Goal: Task Accomplishment & Management: Use online tool/utility

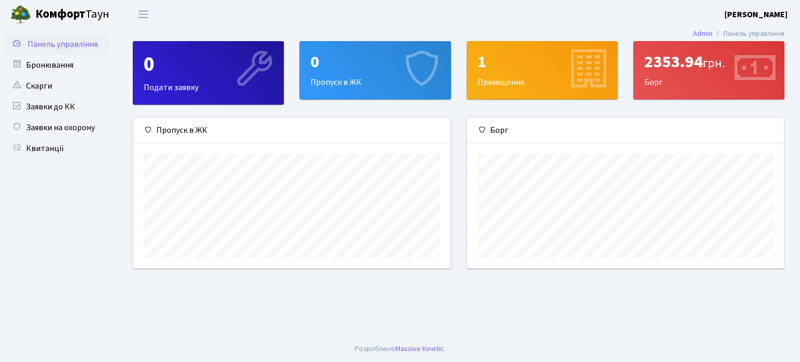
scroll to position [150, 317]
click at [76, 69] on link "Бронювання" at bounding box center [57, 65] width 104 height 21
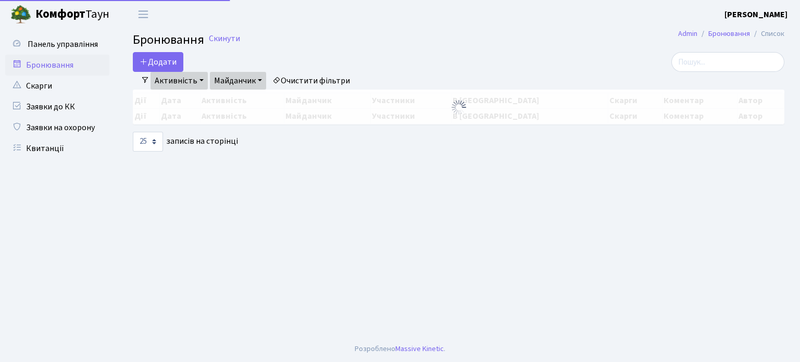
select select "25"
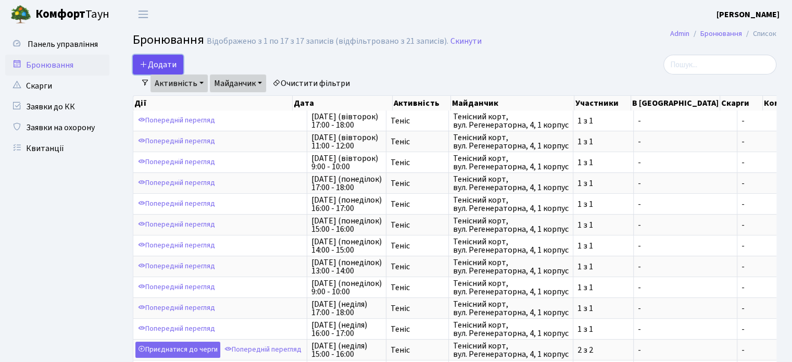
click at [164, 66] on button "Додати" at bounding box center [158, 65] width 51 height 20
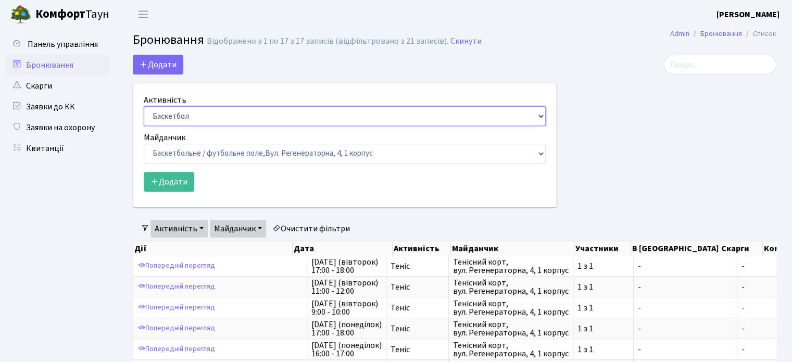
click at [223, 112] on select "Баскетбол Волейбол Йога Катання на роликах Настільний теніс Теніс Футбол Фітнес" at bounding box center [345, 116] width 402 height 20
select select "1"
click at [144, 106] on select "Баскетбол Волейбол Йога Катання на роликах Настільний теніс Теніс Футбол Фітнес" at bounding box center [345, 116] width 402 height 20
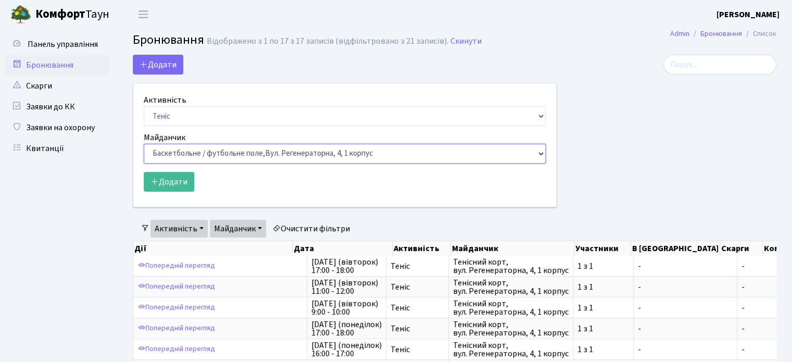
click at [216, 152] on select "Баскетбольне / футбольне поле, Вул. Регенераторна, 4, 1 корпус Баскетбольне пол…" at bounding box center [345, 154] width 402 height 20
select select "1"
click at [144, 144] on select "Баскетбольне / футбольне поле, [GEOGRAPHIC_DATA]. [STREET_ADDRESS]. [STREET_ADD…" at bounding box center [345, 154] width 402 height 20
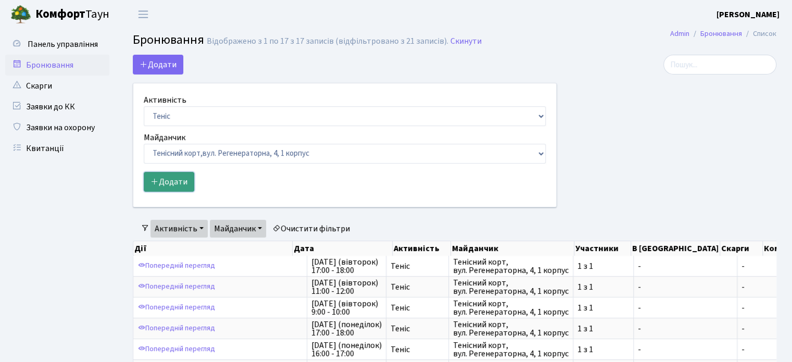
click at [177, 184] on button "Додати" at bounding box center [169, 182] width 51 height 20
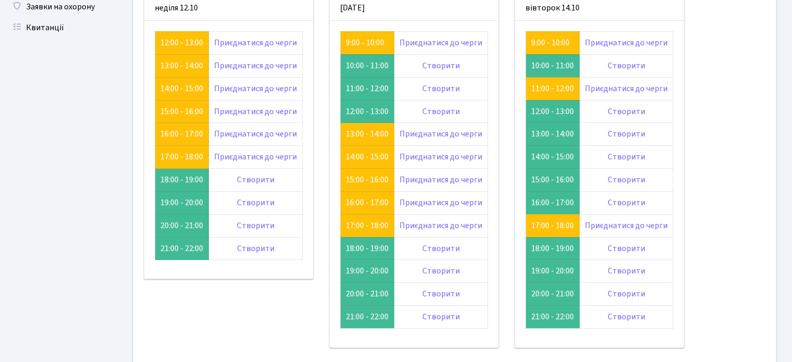
scroll to position [125, 0]
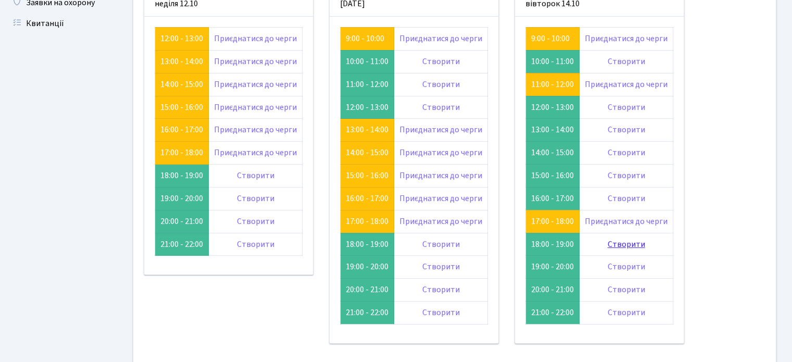
click at [626, 240] on link "Створити" at bounding box center [627, 244] width 38 height 11
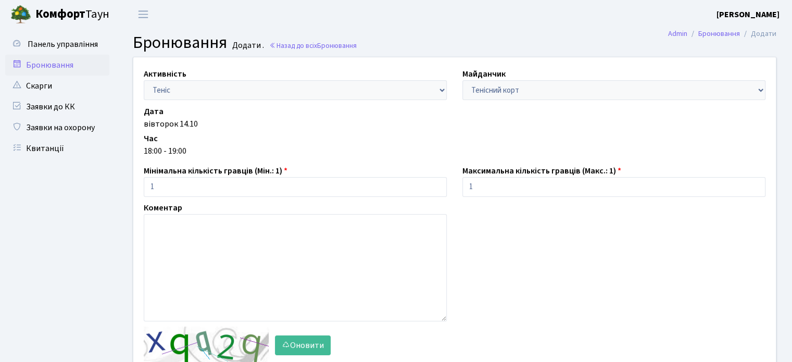
scroll to position [108, 0]
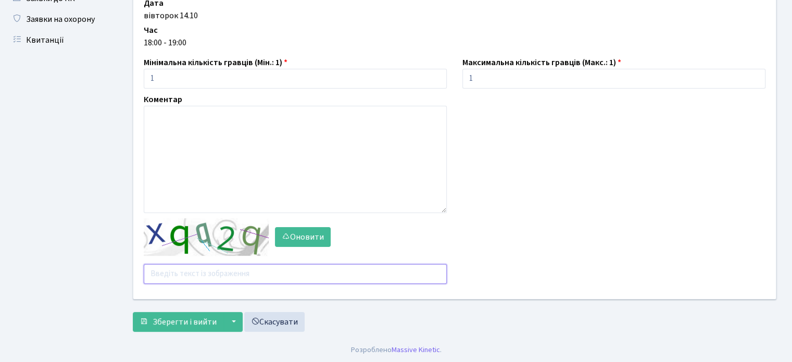
click at [166, 268] on input "text" at bounding box center [295, 274] width 303 height 20
type input "н"
type input "ynqcp"
click at [188, 316] on span "Зберегти і вийти" at bounding box center [185, 321] width 64 height 11
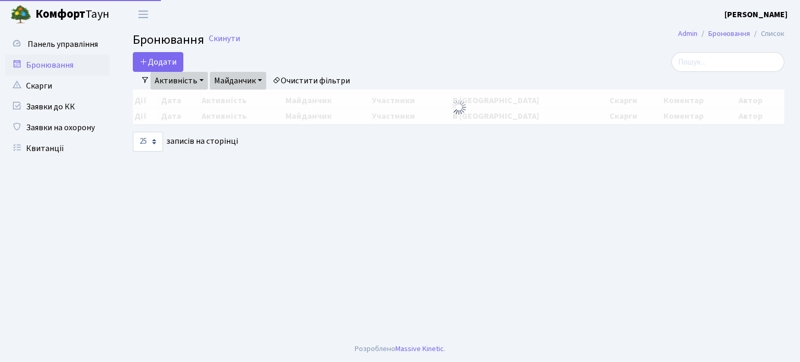
select select "25"
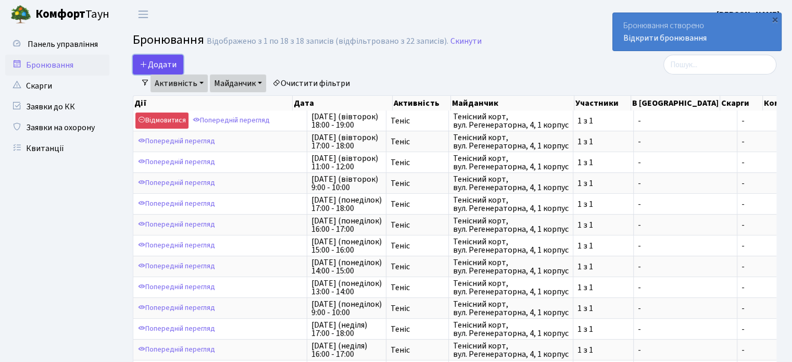
click at [169, 61] on button "Додати" at bounding box center [158, 65] width 51 height 20
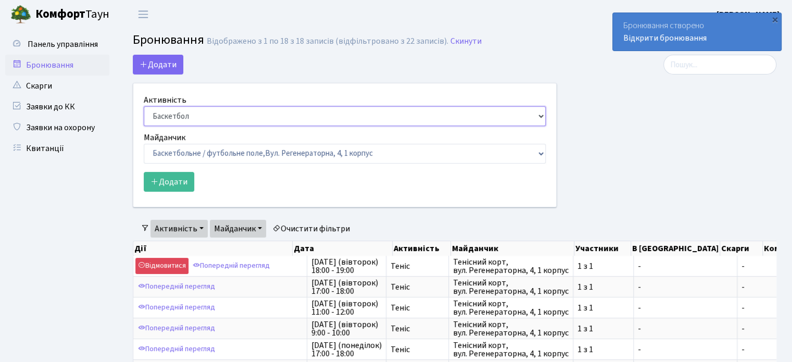
click at [171, 118] on select "Баскетбол Волейбол Йога Катання на роликах Настільний теніс Теніс Футбол Фітнес" at bounding box center [345, 116] width 402 height 20
select select "1"
click at [144, 106] on select "Баскетбол Волейбол Йога Катання на роликах Настільний теніс Теніс Футбол Фітнес" at bounding box center [345, 116] width 402 height 20
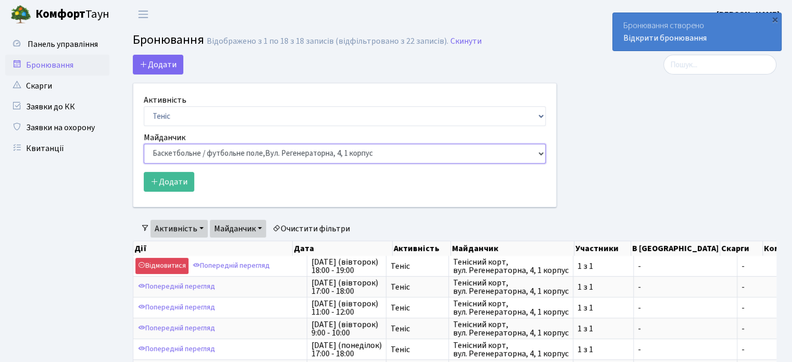
click at [194, 157] on select "Баскетбольне / футбольне поле, Вул. Регенераторна, 4, 1 корпус Баскетбольне пол…" at bounding box center [345, 154] width 402 height 20
select select "1"
click at [144, 144] on select "Баскетбольне / футбольне поле, Вул. Регенераторна, 4, 1 корпус Баскетбольне пол…" at bounding box center [345, 154] width 402 height 20
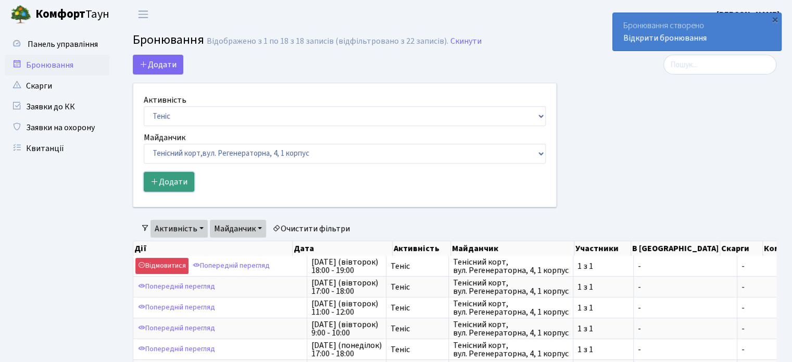
click at [181, 173] on button "Додати" at bounding box center [169, 182] width 51 height 20
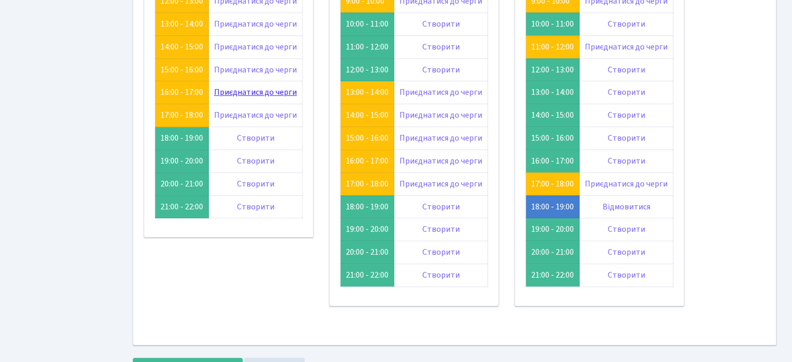
scroll to position [163, 0]
click at [373, 181] on link "17:00 - 18:00" at bounding box center [367, 183] width 43 height 11
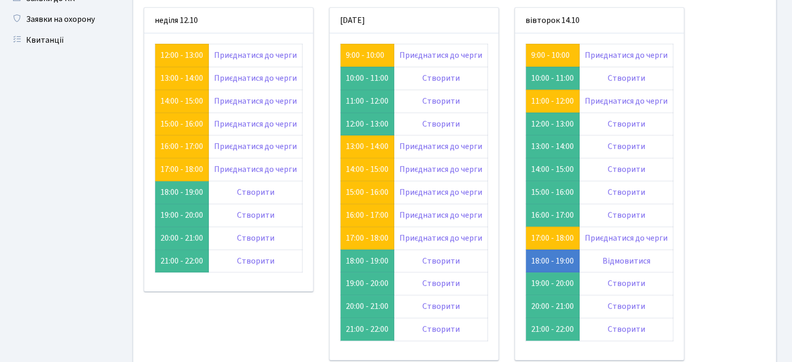
scroll to position [108, 0]
